Goal: Use online tool/utility: Utilize a website feature to perform a specific function

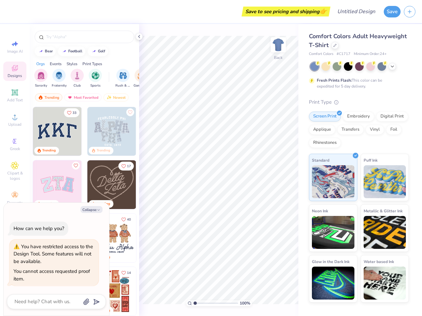
click at [392, 12] on button "Save" at bounding box center [391, 12] width 17 height 12
click at [409, 12] on line "button" at bounding box center [409, 12] width 3 height 0
click at [15, 47] on icon at bounding box center [15, 44] width 8 height 8
click at [15, 71] on icon at bounding box center [15, 68] width 8 height 8
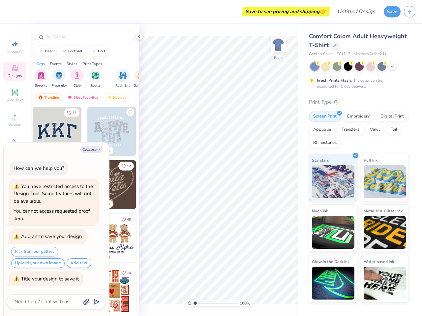
click at [15, 96] on icon at bounding box center [15, 93] width 8 height 8
click at [15, 120] on circle at bounding box center [15, 119] width 4 height 4
click at [15, 144] on div "Collapse How can we help you? You have restricted access to the Design Tool. So…" at bounding box center [56, 229] width 105 height 173
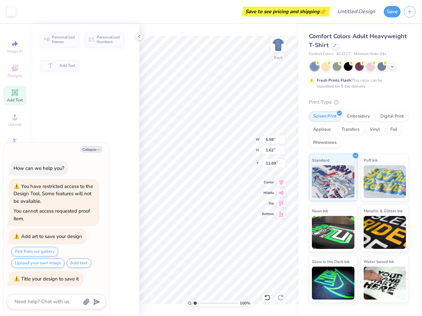
type textarea "x"
click at [15, 171] on div "How can we help you?" at bounding box center [39, 168] width 51 height 7
